Goal: Task Accomplishment & Management: Manage account settings

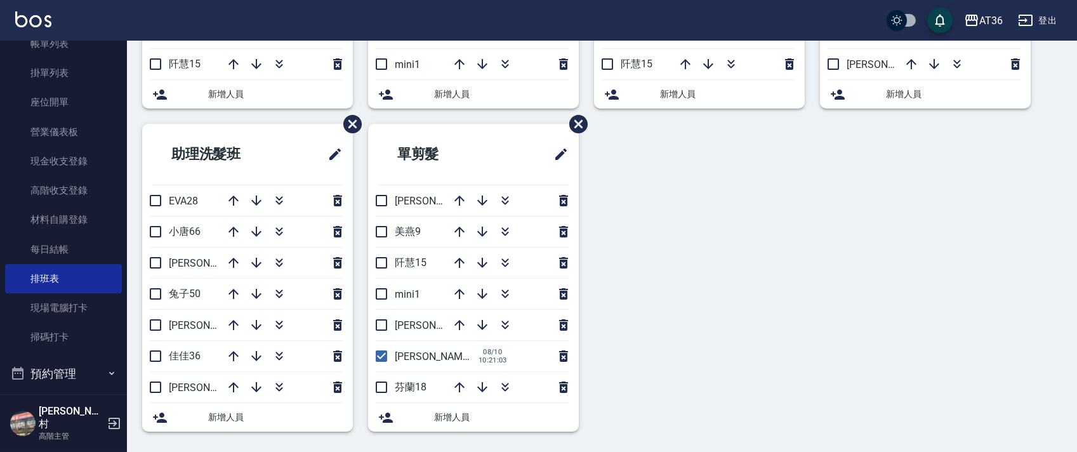
scroll to position [279, 0]
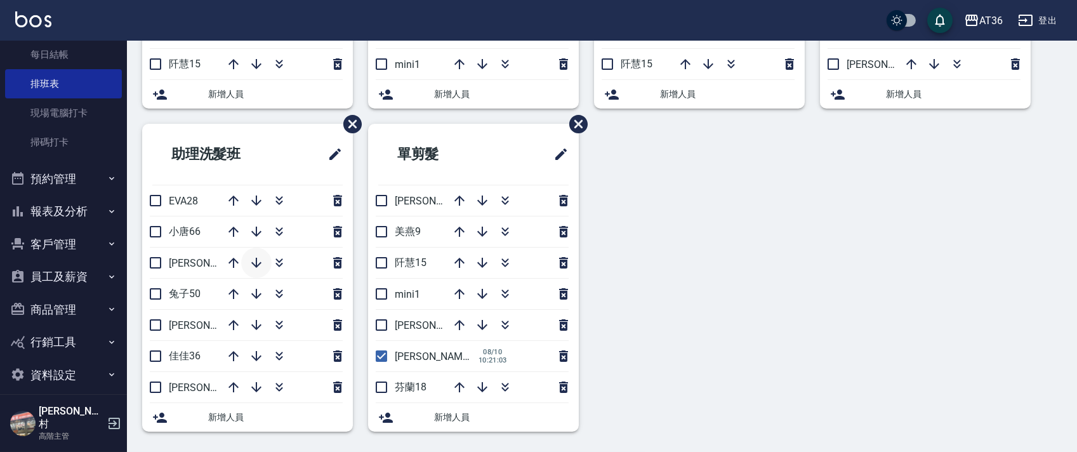
drag, startPoint x: 63, startPoint y: 205, endPoint x: 244, endPoint y: 259, distance: 188.8
click at [69, 211] on button "報表及分析" at bounding box center [63, 211] width 117 height 33
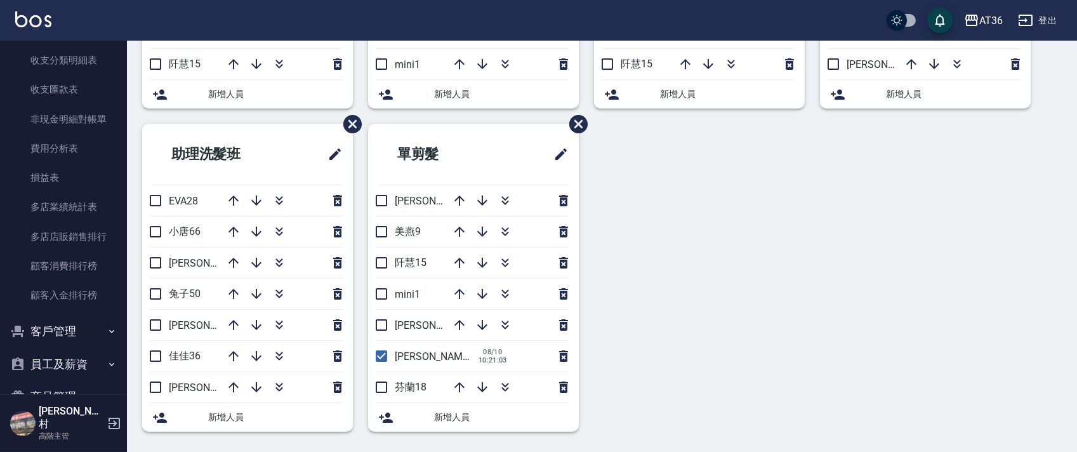
scroll to position [1548, 0]
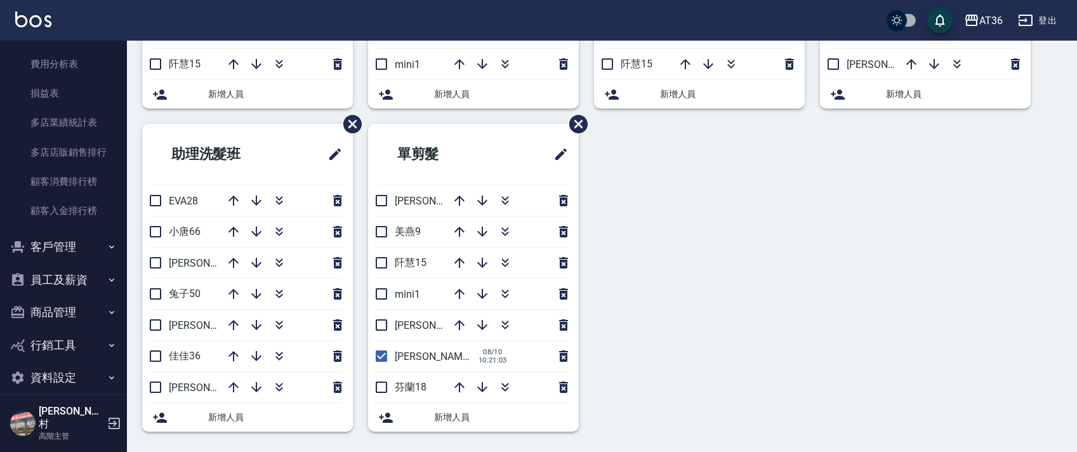
click at [70, 308] on button "商品管理" at bounding box center [63, 312] width 117 height 33
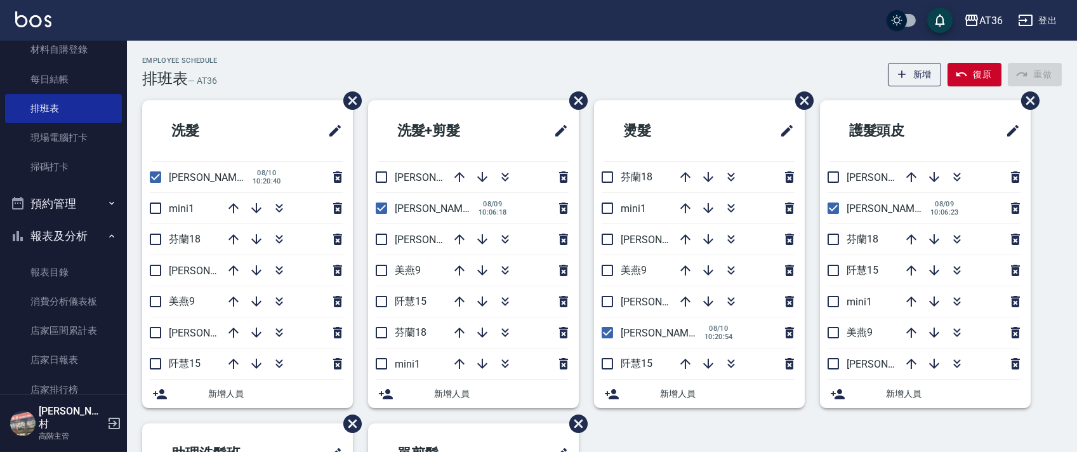
scroll to position [0, 0]
click at [831, 330] on input "checkbox" at bounding box center [833, 333] width 27 height 27
checkbox input "true"
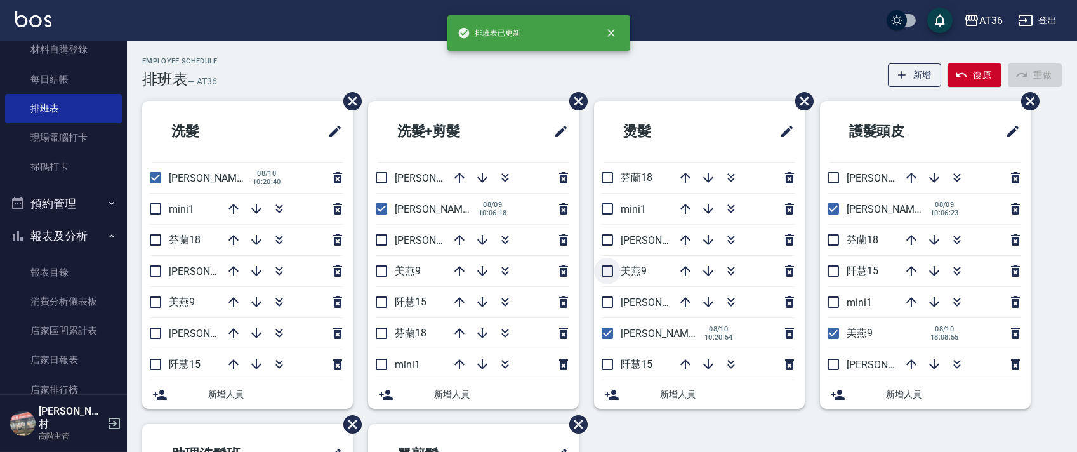
click at [602, 270] on input "checkbox" at bounding box center [607, 271] width 27 height 27
checkbox input "true"
click at [386, 268] on input "checkbox" at bounding box center [381, 271] width 27 height 27
checkbox input "true"
click at [154, 299] on input "checkbox" at bounding box center [155, 302] width 27 height 27
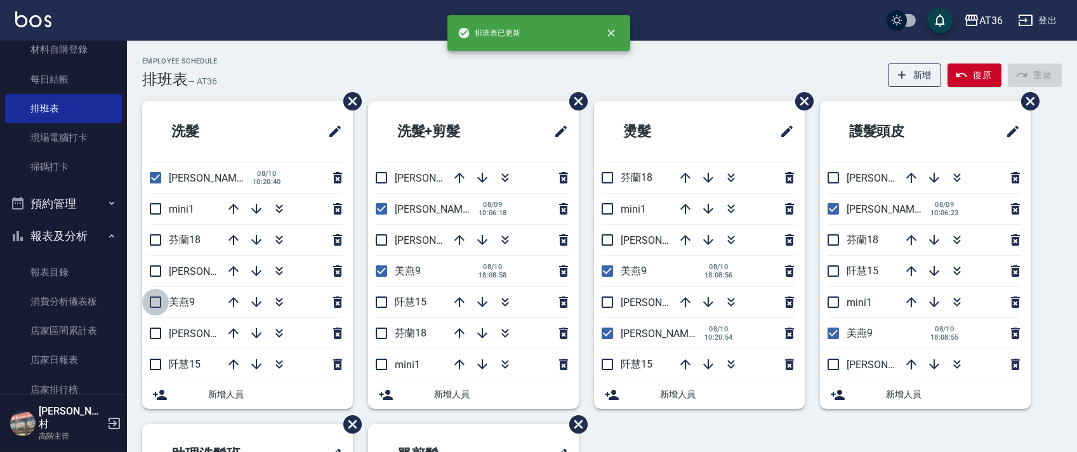
checkbox input "true"
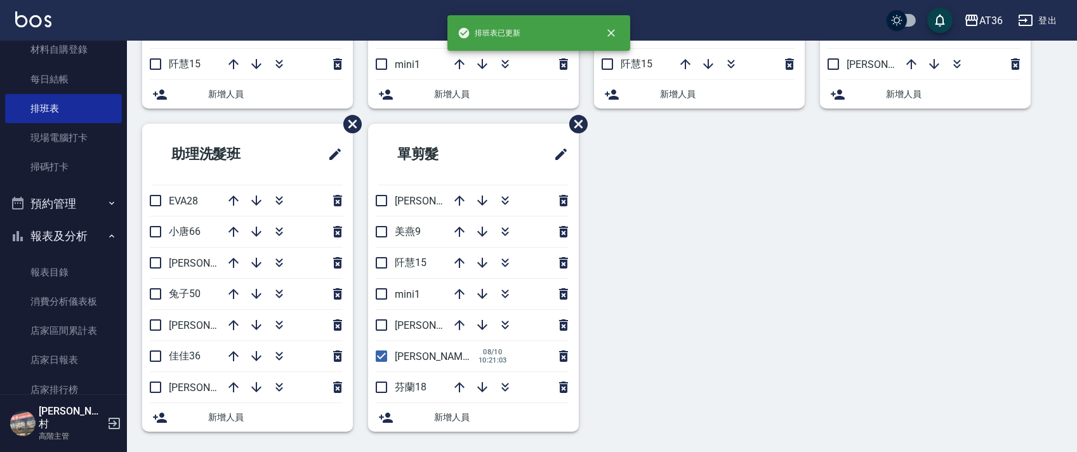
drag, startPoint x: 376, startPoint y: 234, endPoint x: 641, endPoint y: 254, distance: 265.4
click at [378, 235] on input "checkbox" at bounding box center [381, 231] width 27 height 27
checkbox input "true"
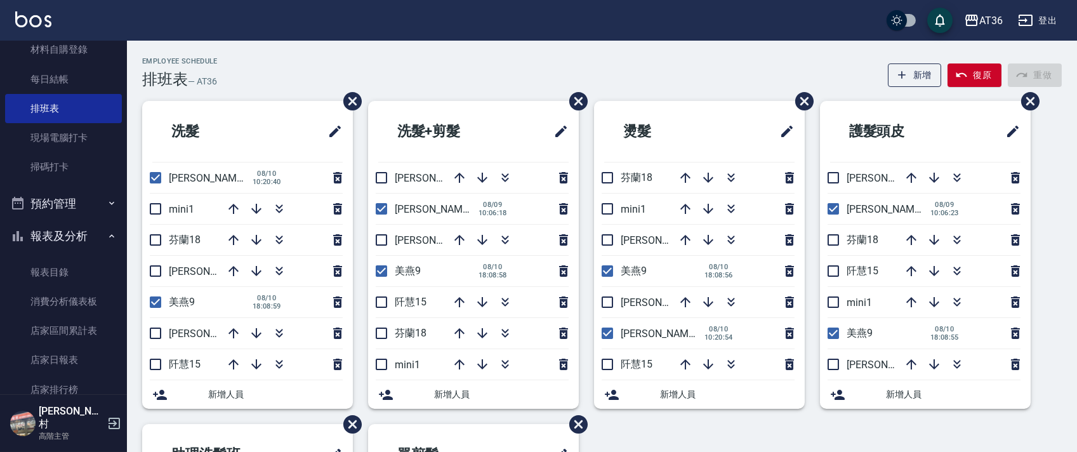
drag, startPoint x: 820, startPoint y: 239, endPoint x: 848, endPoint y: 241, distance: 28.0
click at [820, 239] on input "checkbox" at bounding box center [833, 240] width 27 height 27
checkbox input "true"
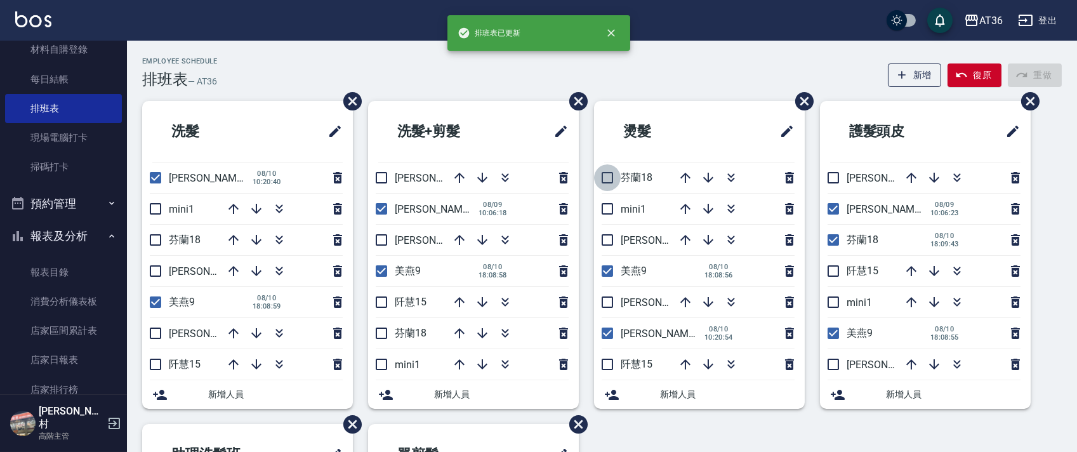
click at [606, 182] on input "checkbox" at bounding box center [607, 177] width 27 height 27
checkbox input "true"
drag, startPoint x: 384, startPoint y: 329, endPoint x: 159, endPoint y: 270, distance: 233.1
click at [384, 330] on input "checkbox" at bounding box center [381, 333] width 27 height 27
checkbox input "true"
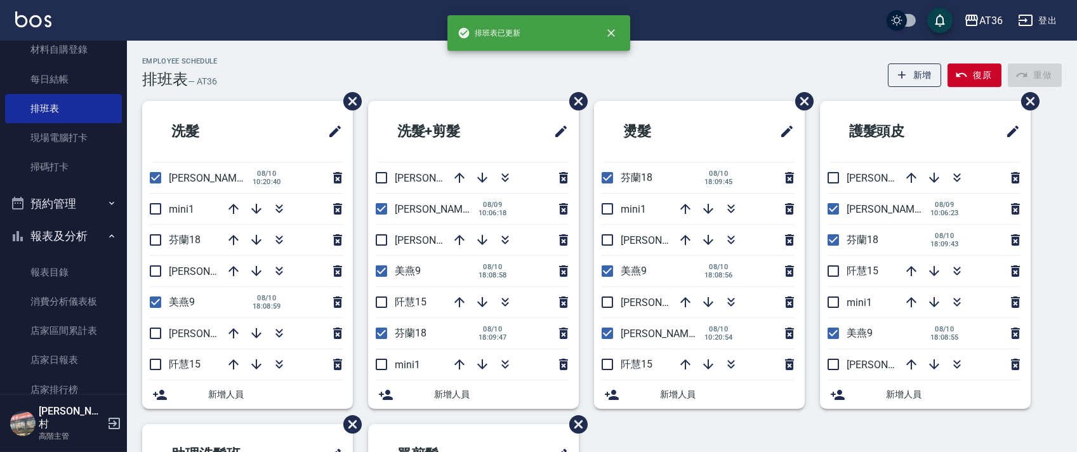
drag, startPoint x: 155, startPoint y: 242, endPoint x: 464, endPoint y: 252, distance: 309.3
click at [155, 242] on input "checkbox" at bounding box center [155, 240] width 27 height 27
checkbox input "true"
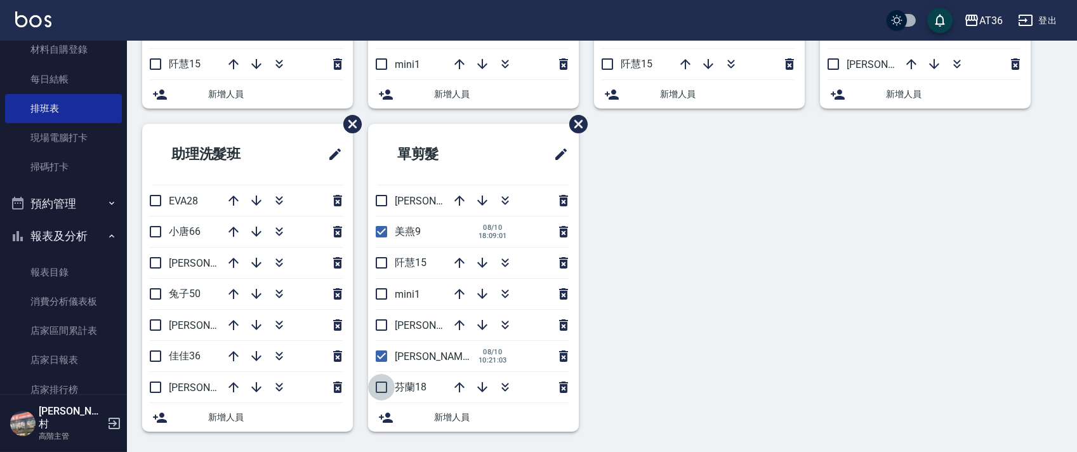
drag, startPoint x: 383, startPoint y: 380, endPoint x: 571, endPoint y: 366, distance: 188.4
click at [384, 380] on input "checkbox" at bounding box center [381, 387] width 27 height 27
checkbox input "true"
